Goal: Information Seeking & Learning: Learn about a topic

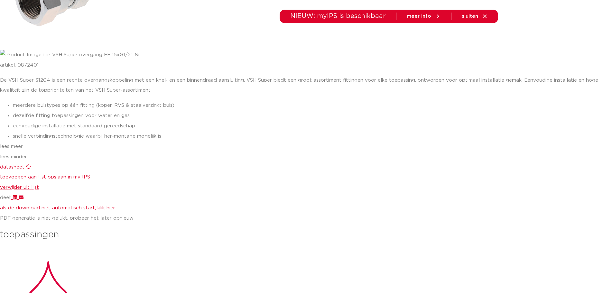
scroll to position [225, 0]
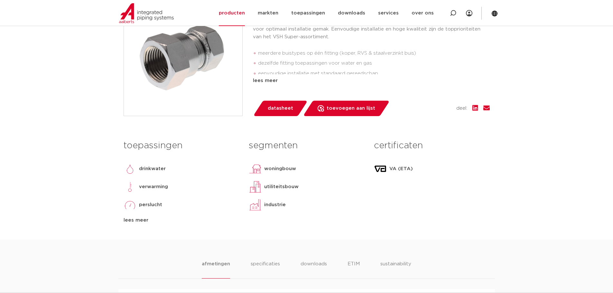
scroll to position [224, 0]
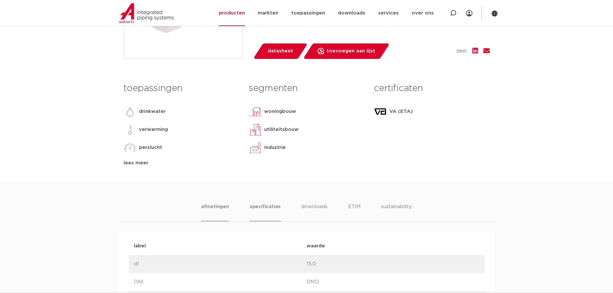
click at [259, 209] on li "specificaties" at bounding box center [265, 212] width 31 height 18
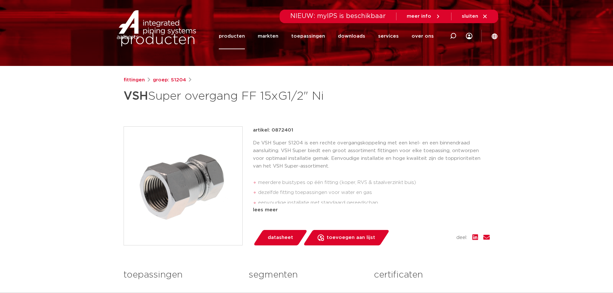
scroll to position [96, 0]
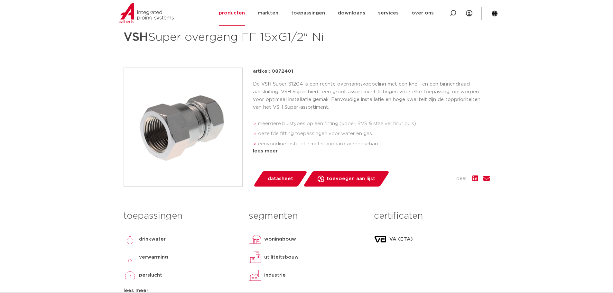
click at [370, 126] on li "meerdere buistypes op één fitting (koper, RVS & staalverzinkt buis)" at bounding box center [374, 124] width 232 height 10
click at [266, 150] on div "lees meer" at bounding box center [371, 151] width 237 height 8
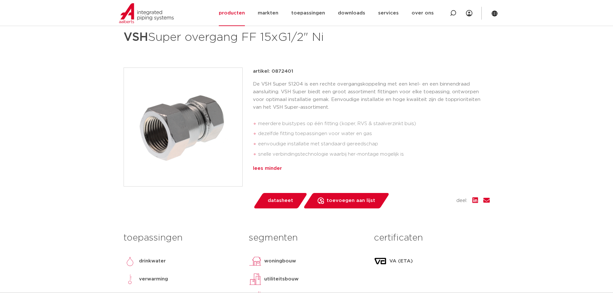
click at [454, 172] on div "lees minder" at bounding box center [371, 169] width 237 height 8
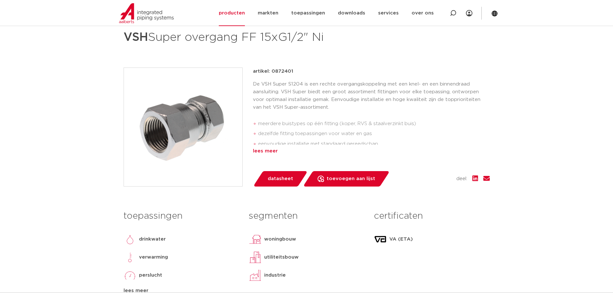
click at [271, 152] on div "lees meer" at bounding box center [371, 151] width 237 height 8
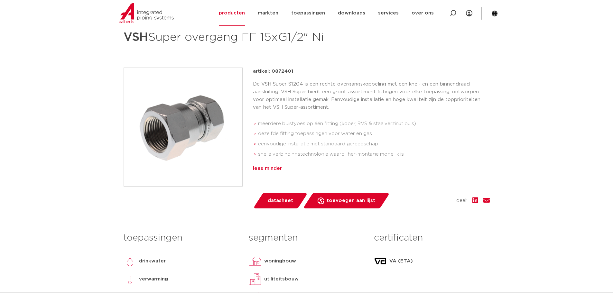
click at [268, 170] on div "lees minder" at bounding box center [371, 169] width 237 height 8
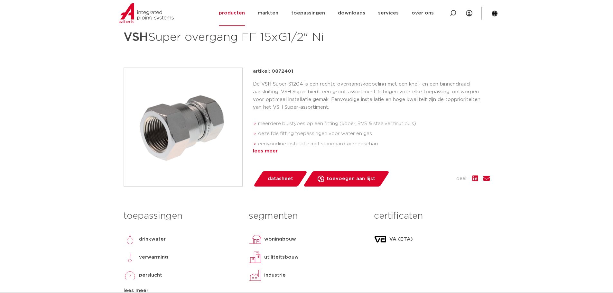
click at [266, 152] on div "lees meer" at bounding box center [371, 151] width 237 height 8
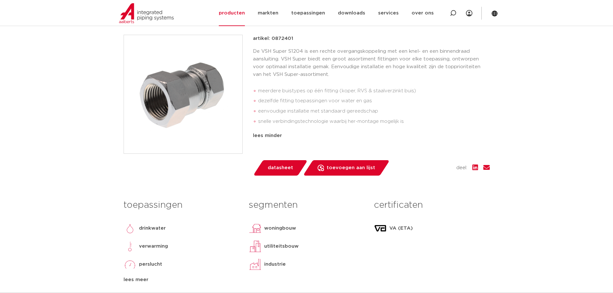
scroll to position [129, 0]
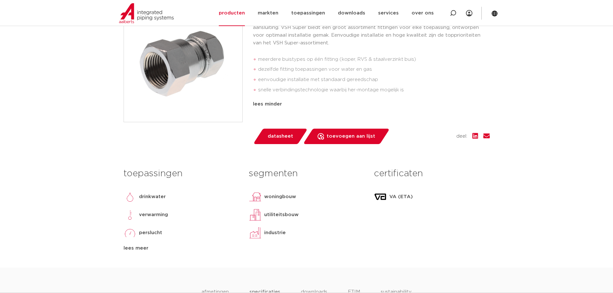
drag, startPoint x: 540, startPoint y: 190, endPoint x: 533, endPoint y: 191, distance: 6.9
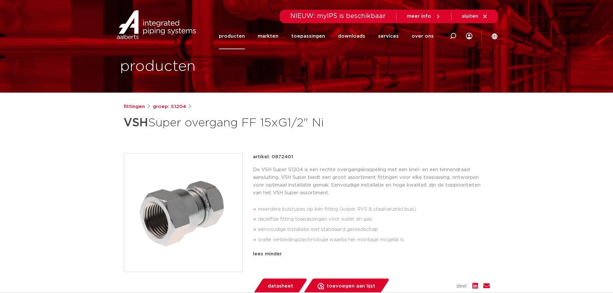
scroll to position [0, 0]
